Goal: Information Seeking & Learning: Find specific fact

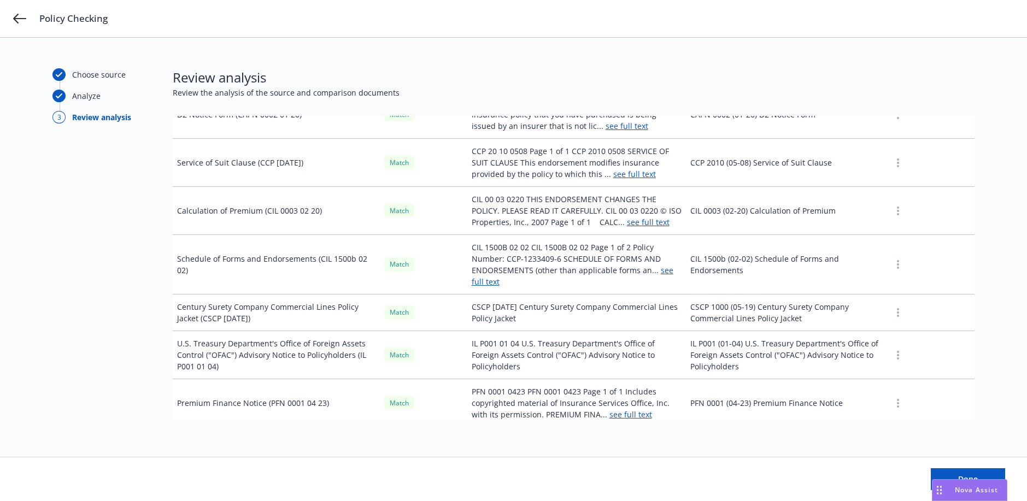
scroll to position [1395, 0]
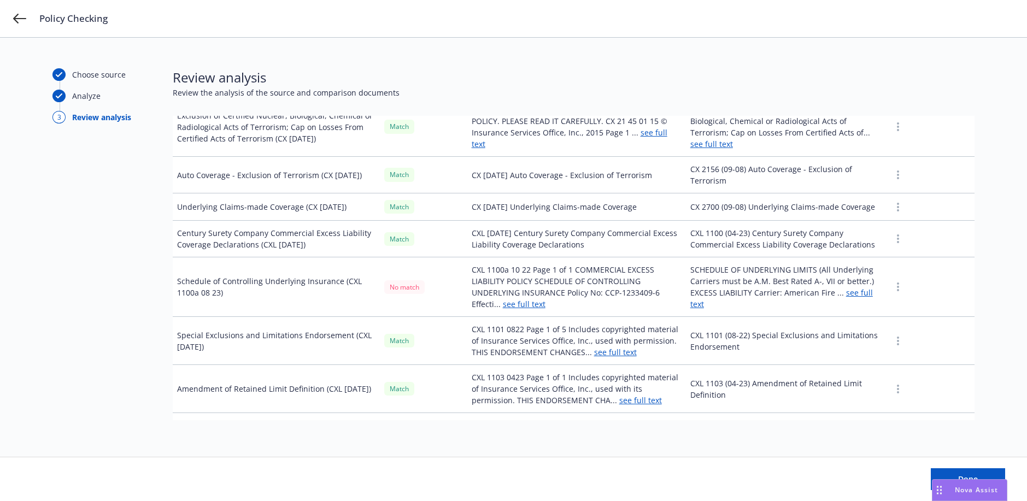
click at [539, 299] on link "see full text" at bounding box center [524, 304] width 43 height 10
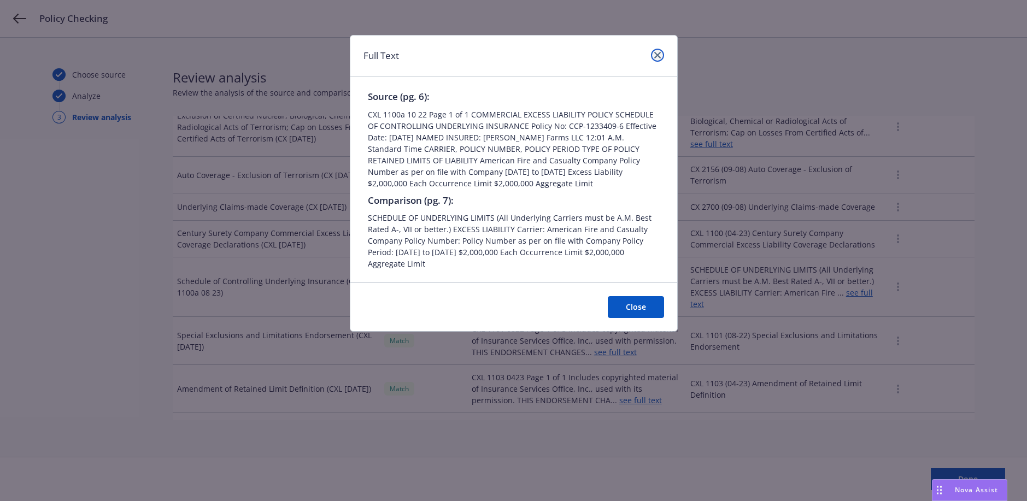
click at [660, 56] on link "close" at bounding box center [657, 55] width 13 height 13
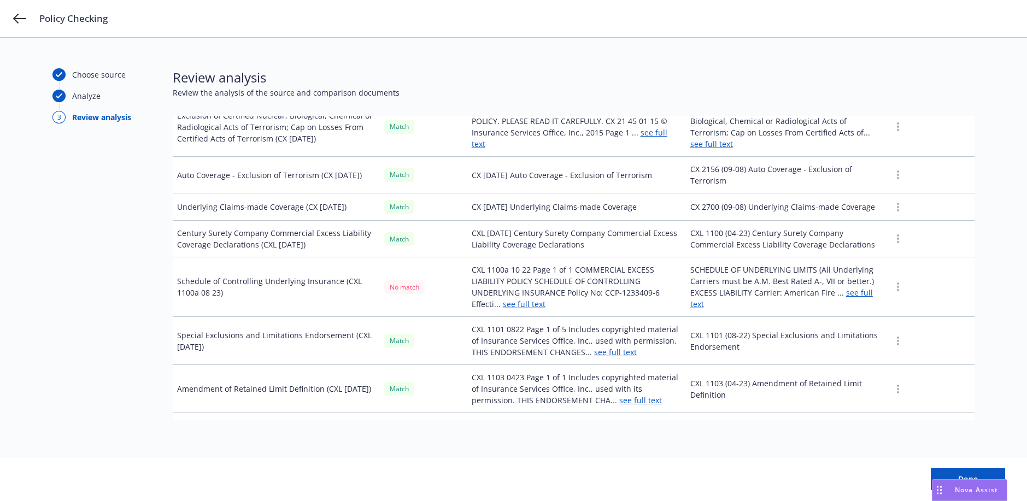
scroll to position [1403, 0]
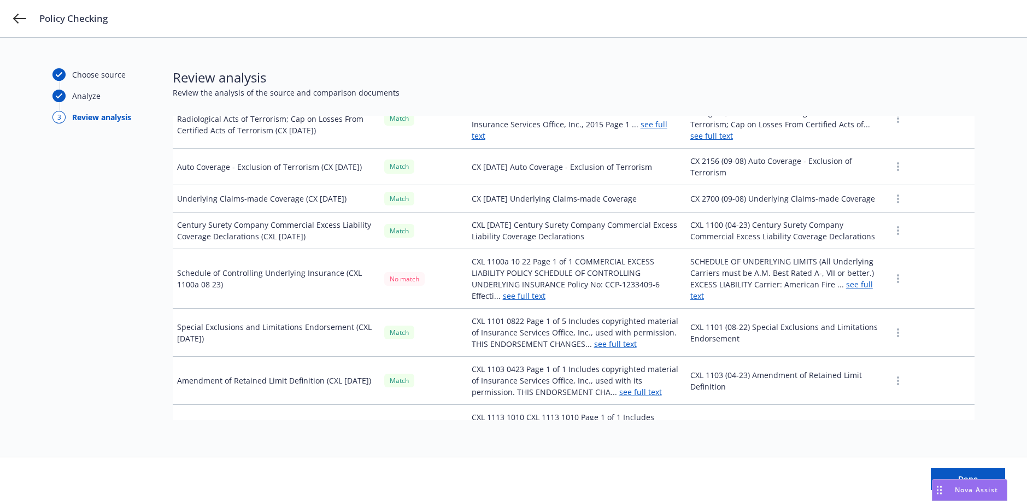
click at [691, 285] on link "see full text" at bounding box center [781, 290] width 183 height 22
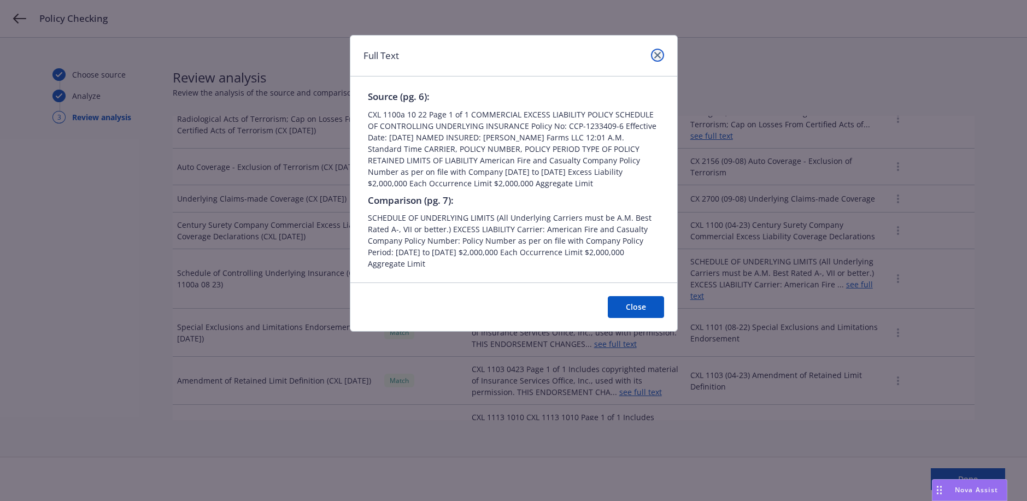
click at [660, 57] on icon "close" at bounding box center [657, 55] width 7 height 7
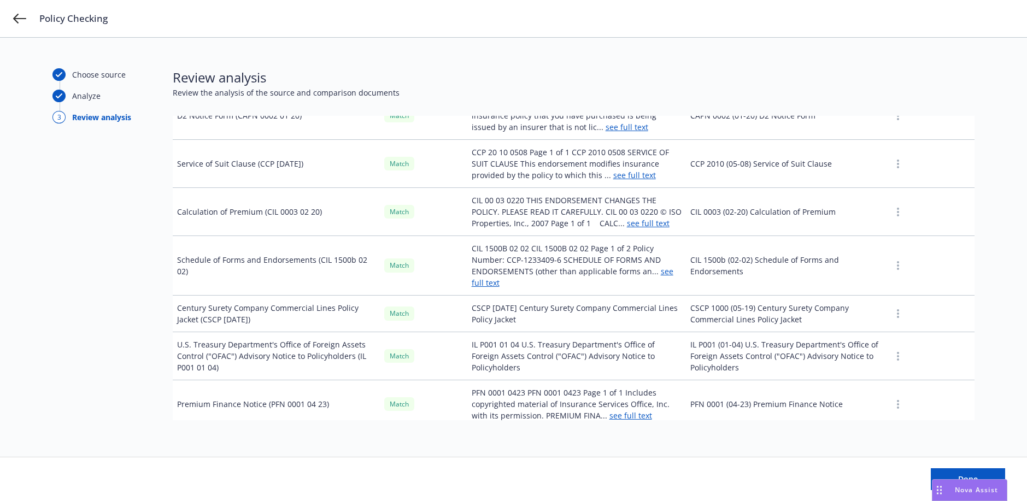
scroll to position [0, 0]
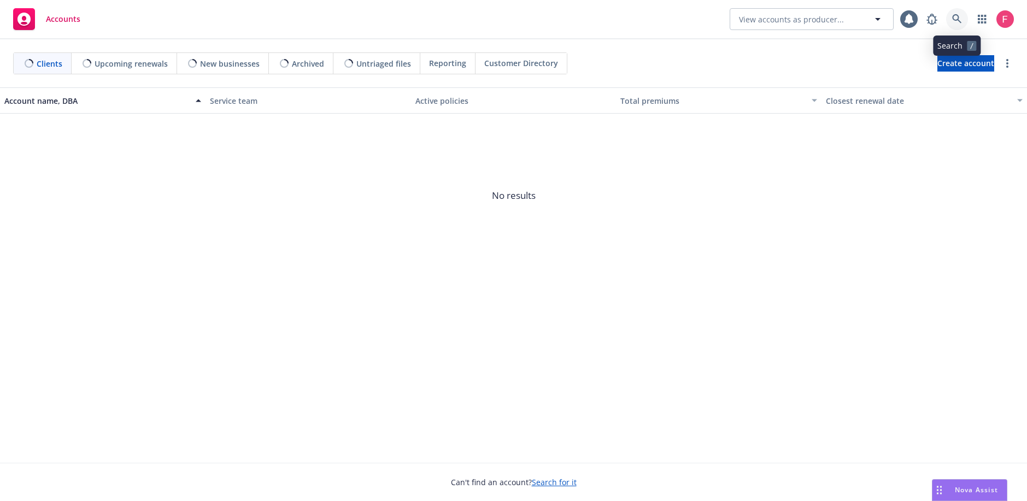
click at [961, 23] on icon at bounding box center [957, 19] width 10 height 10
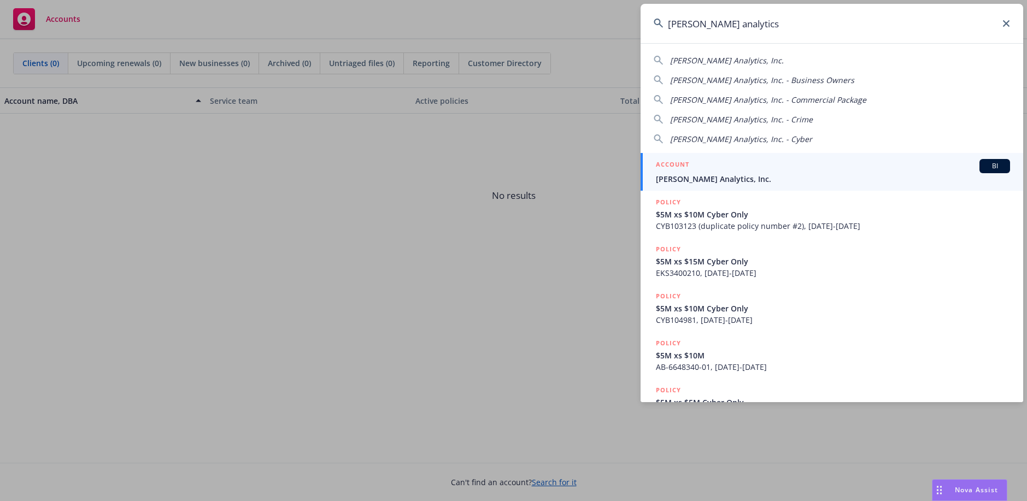
type input "clara analytics"
click at [731, 171] on div "ACCOUNT BI" at bounding box center [833, 166] width 354 height 14
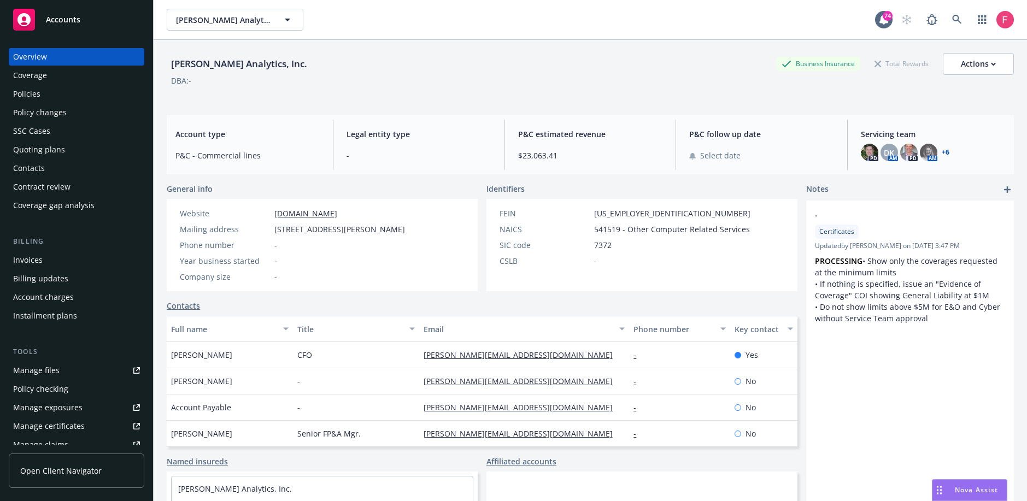
click at [34, 98] on div "Policies" at bounding box center [26, 93] width 27 height 17
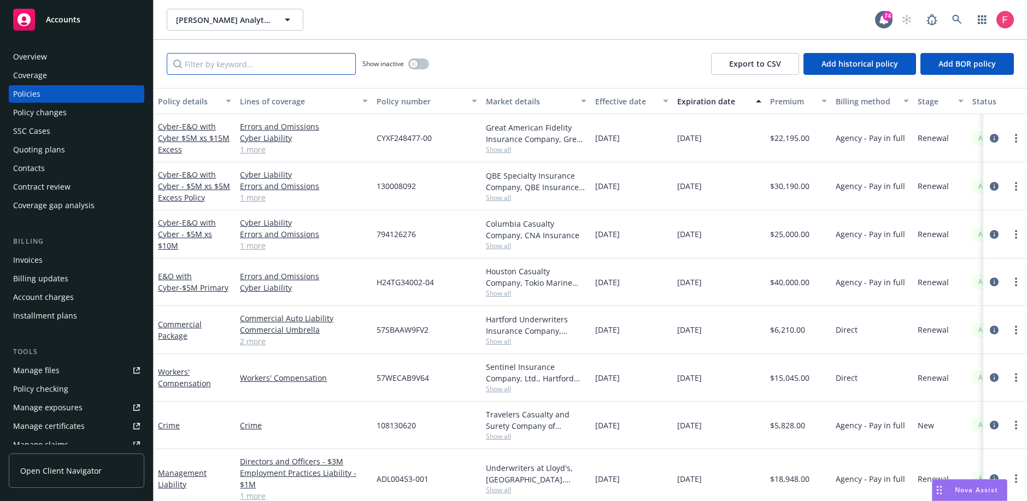
click at [217, 69] on input "Filter by keyword..." at bounding box center [261, 64] width 189 height 22
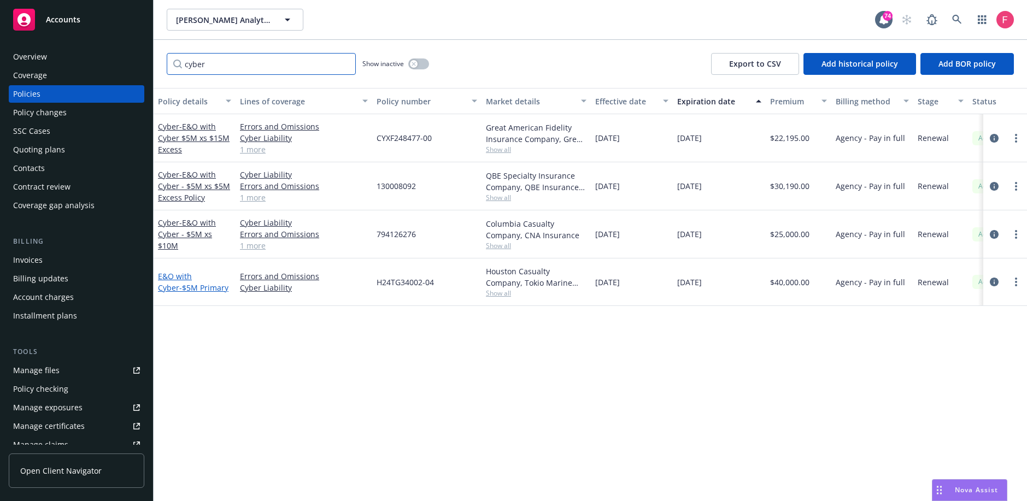
type input "cyber"
click at [194, 277] on link "E&O with Cyber - $5M Primary" at bounding box center [193, 282] width 70 height 22
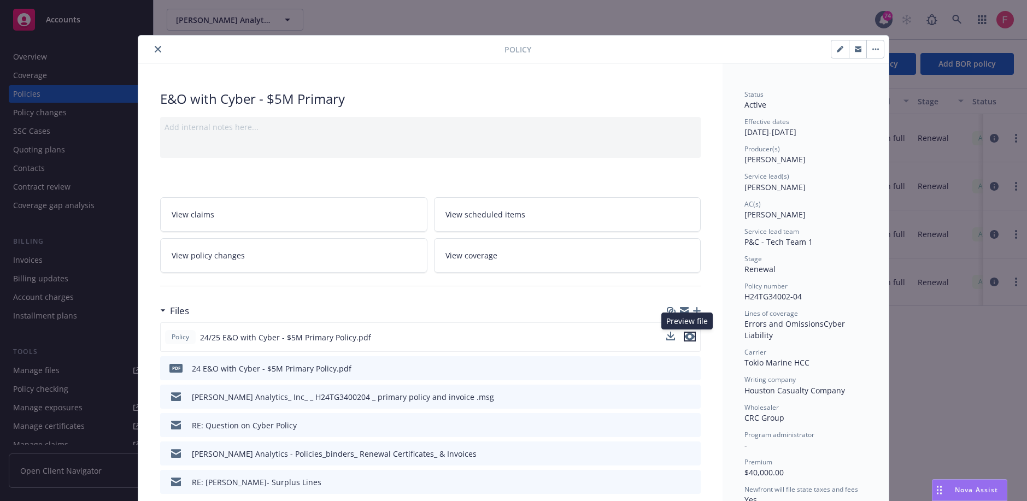
click at [685, 333] on icon "preview file" at bounding box center [690, 337] width 10 height 8
